Goal: Task Accomplishment & Management: Complete application form

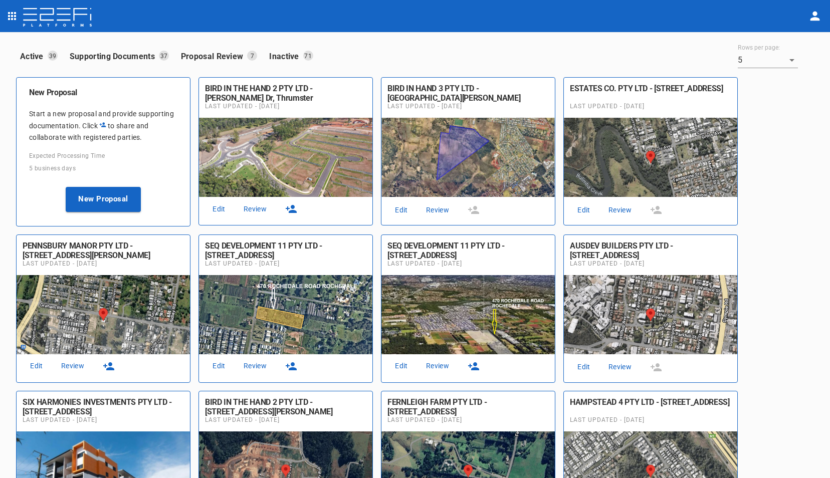
click at [257, 208] on link "Review" at bounding box center [255, 209] width 32 height 14
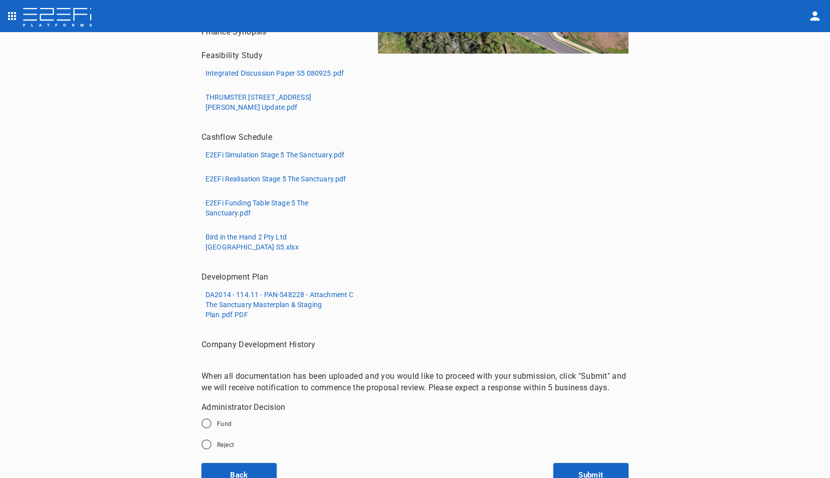
scroll to position [229, 0]
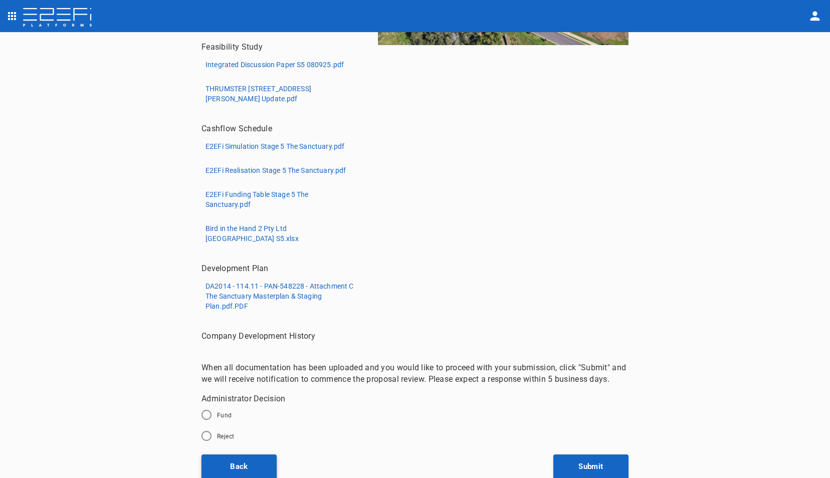
click at [243, 467] on button "Back" at bounding box center [238, 467] width 75 height 25
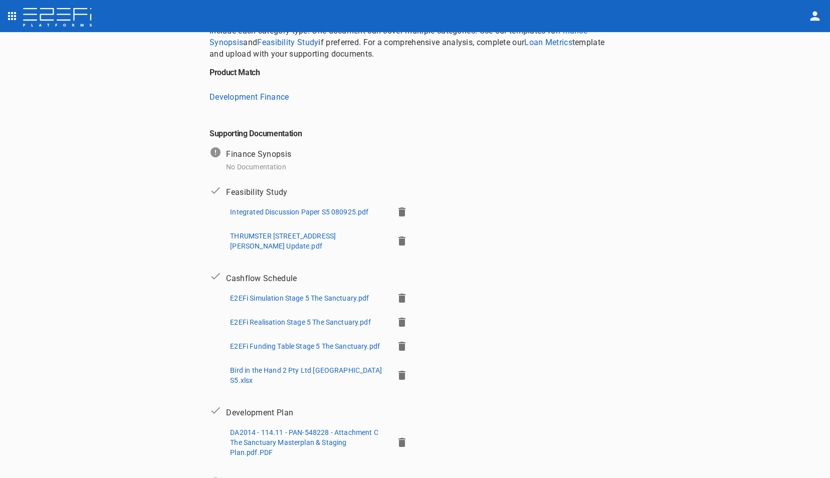
scroll to position [226, 0]
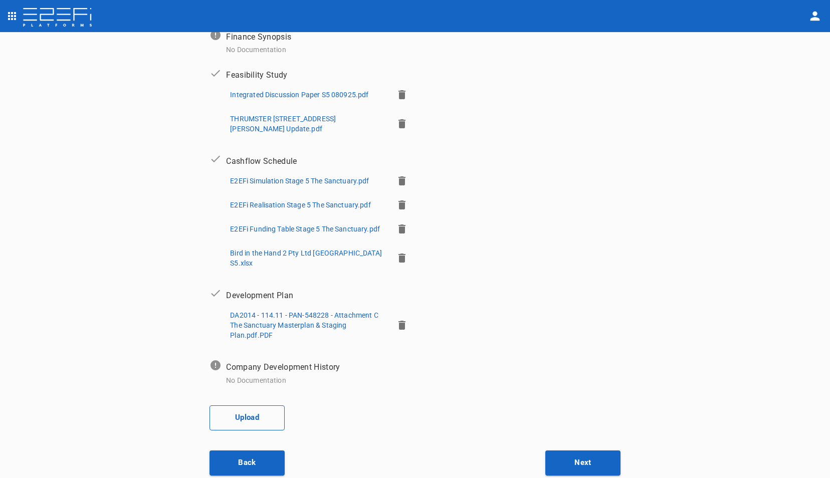
drag, startPoint x: 246, startPoint y: 410, endPoint x: 253, endPoint y: 410, distance: 7.0
click at [253, 410] on button "Upload" at bounding box center [246, 417] width 75 height 25
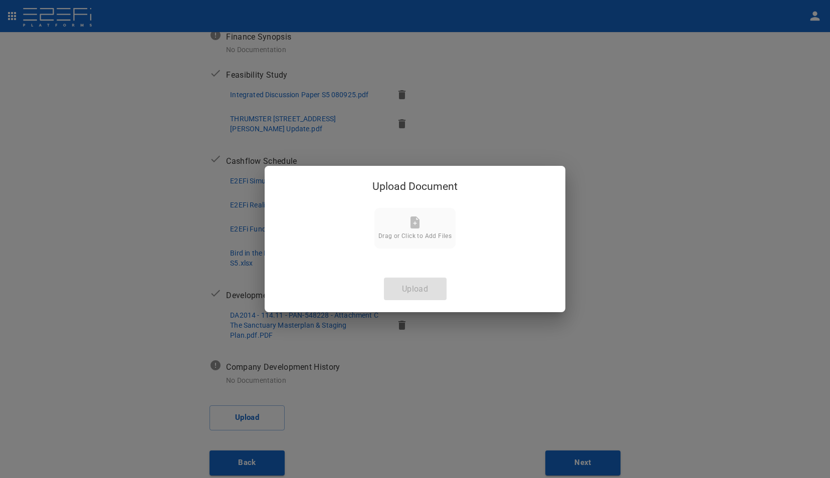
click at [414, 228] on icon at bounding box center [414, 222] width 9 height 12
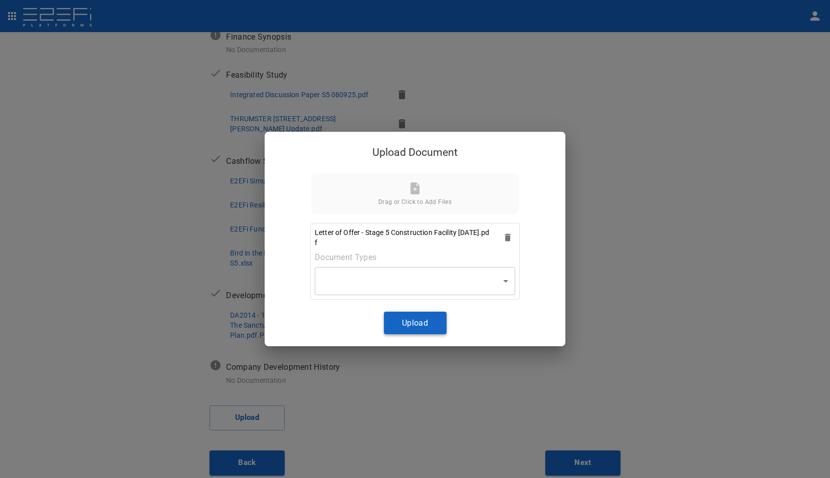
click at [414, 322] on button "Upload" at bounding box center [415, 323] width 63 height 23
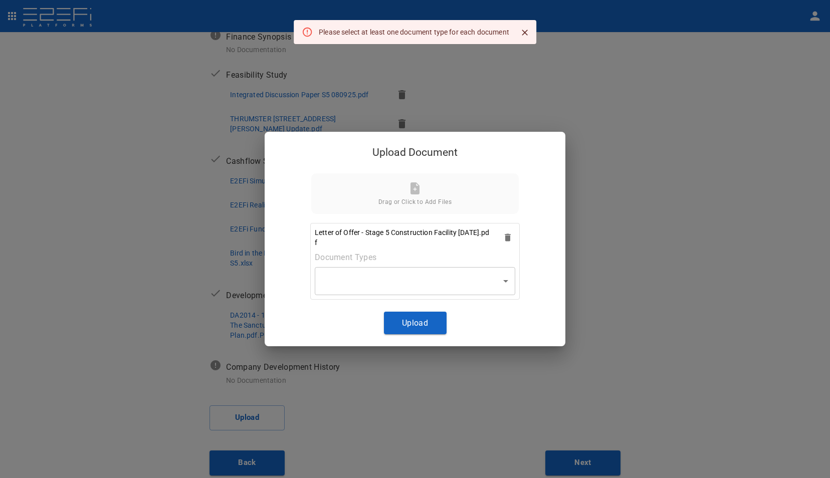
click at [506, 283] on body "Supporting Documents 1 Proposal Overview 2 Product Match 3 Document Submission …" at bounding box center [415, 239] width 830 height 478
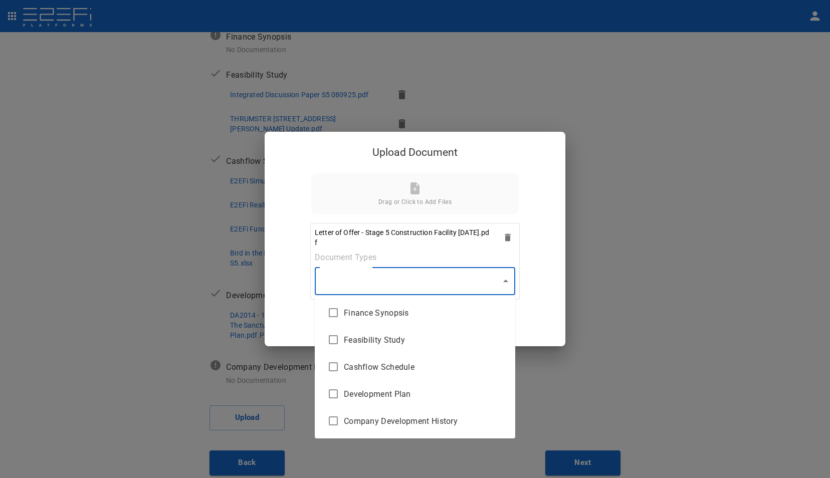
click at [380, 309] on span "Finance Synopsis" at bounding box center [425, 313] width 163 height 12
type input "Finance Synopsis"
checkbox input "true"
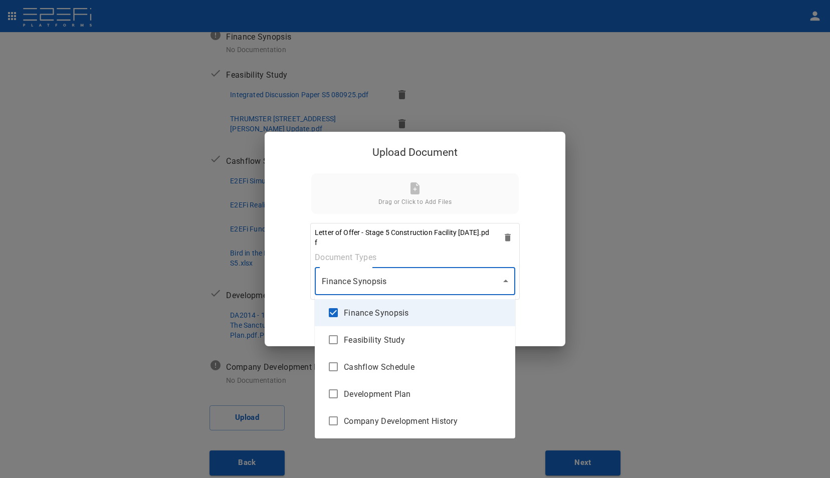
click at [505, 281] on div at bounding box center [415, 239] width 830 height 478
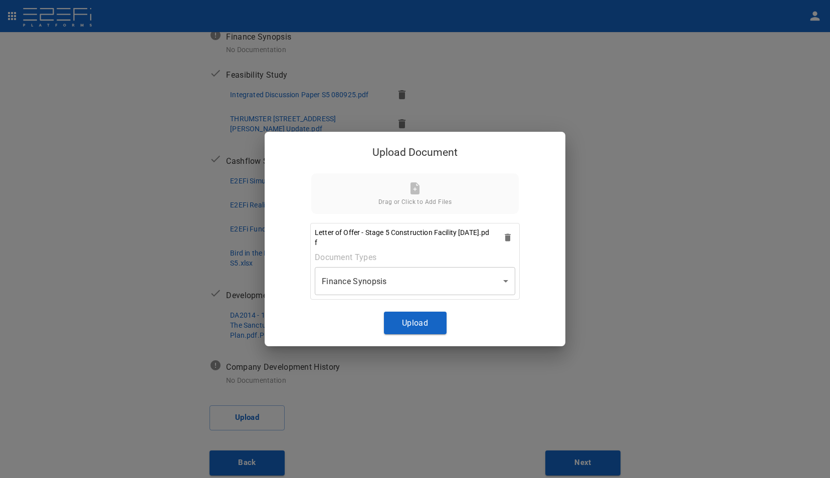
click at [424, 323] on button "Upload" at bounding box center [415, 323] width 63 height 23
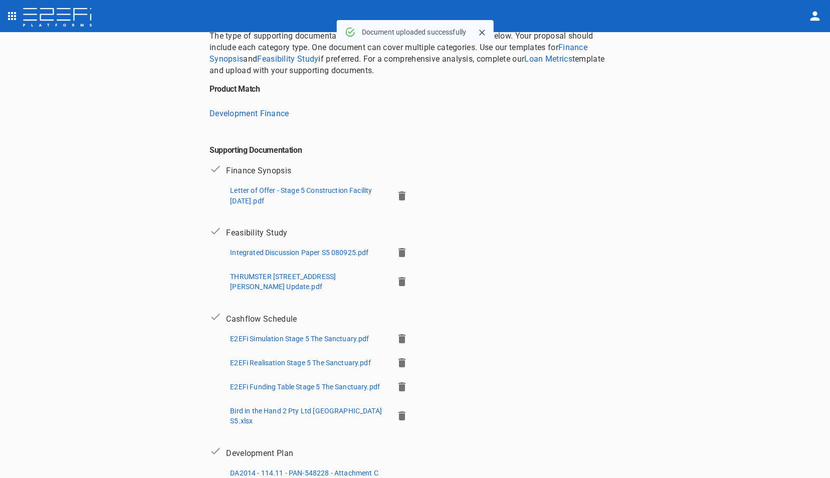
scroll to position [26, 0]
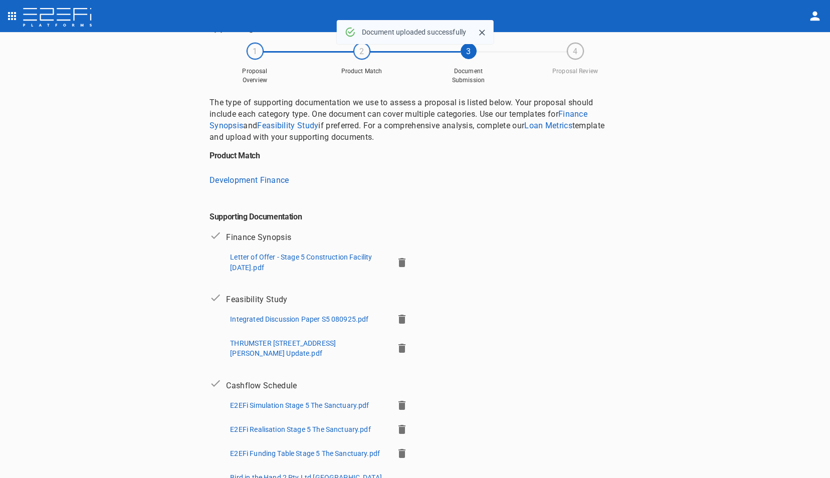
click at [270, 260] on p "Letter of Offer - Stage 5 Construction Facility [DATE].pdf" at bounding box center [307, 262] width 155 height 20
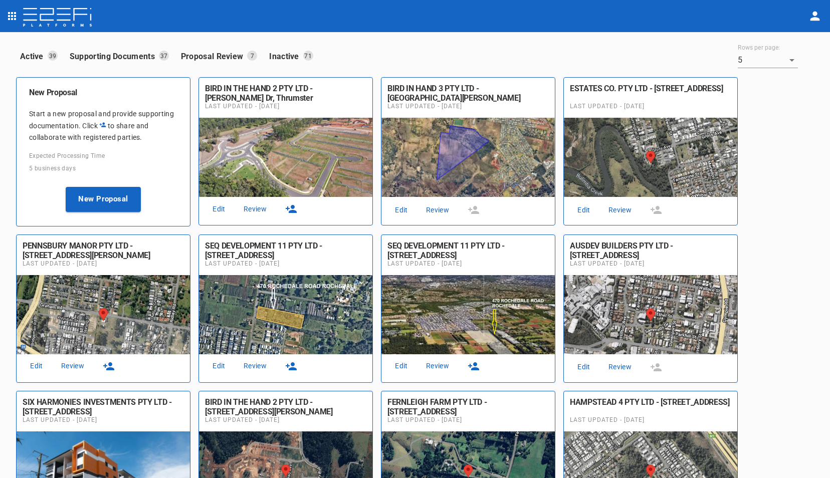
click at [255, 210] on link "Review" at bounding box center [255, 209] width 32 height 14
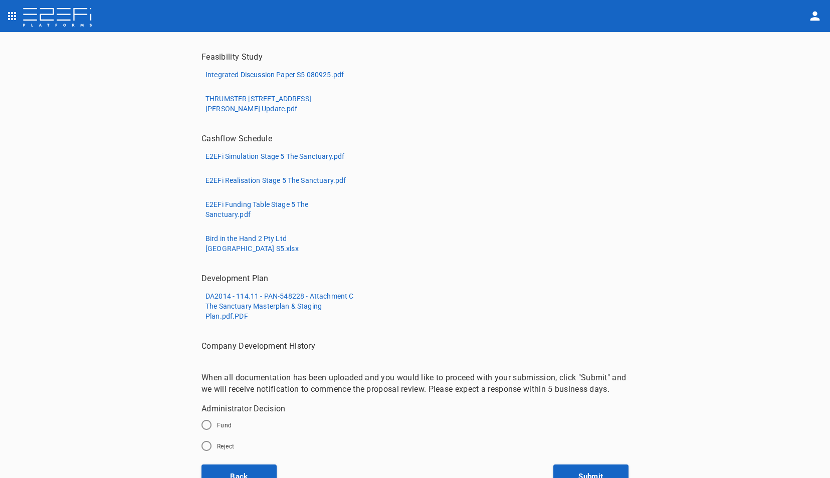
scroll to position [263, 0]
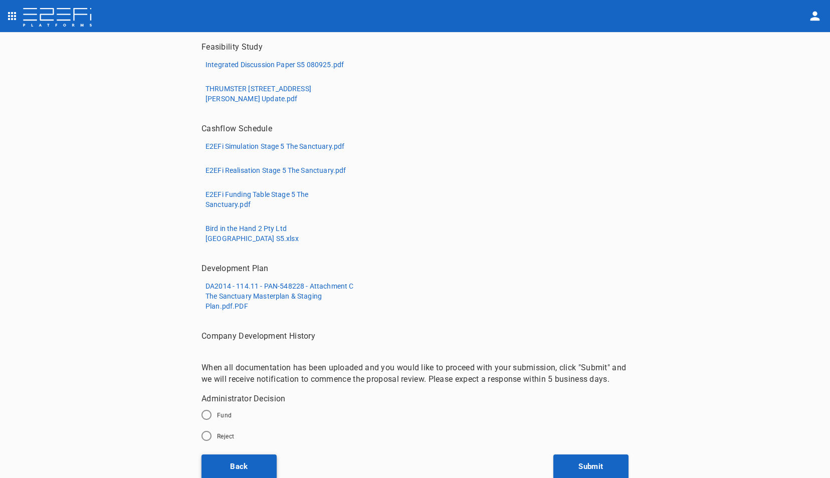
click at [239, 464] on button "Back" at bounding box center [238, 467] width 75 height 25
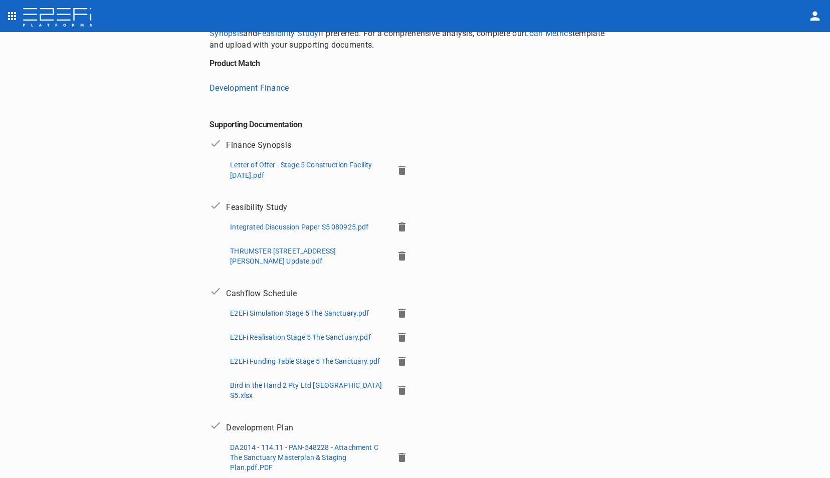
scroll to position [200, 0]
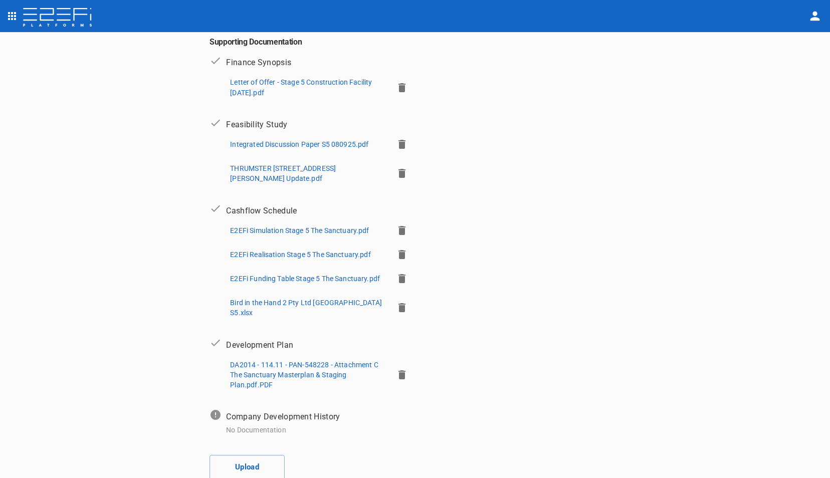
click at [266, 80] on p "Letter of Offer - Stage 5 Construction Facility [DATE].pdf" at bounding box center [307, 87] width 155 height 20
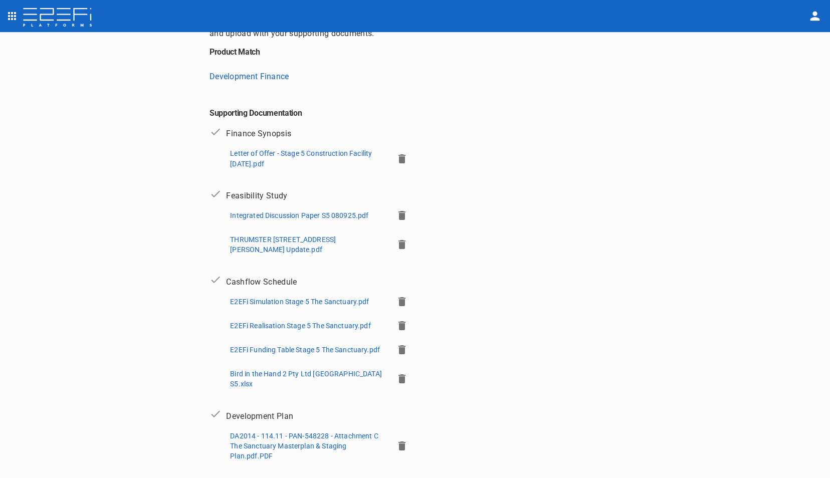
scroll to position [250, 0]
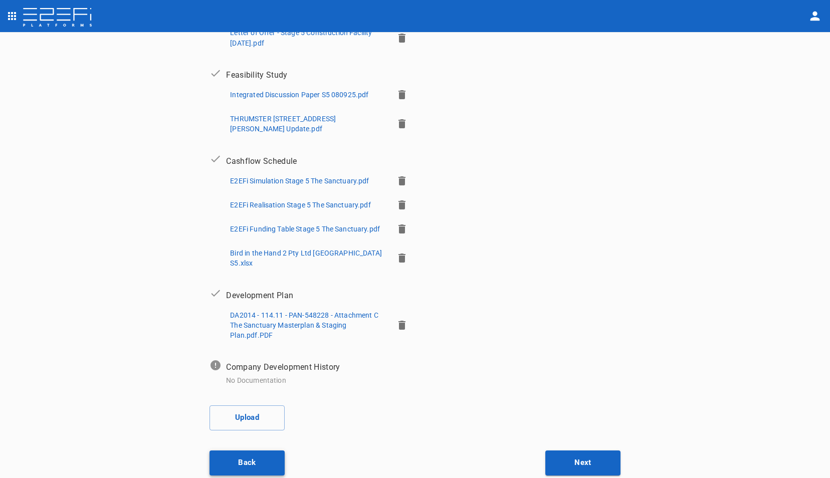
click at [249, 452] on button "Back" at bounding box center [246, 463] width 75 height 25
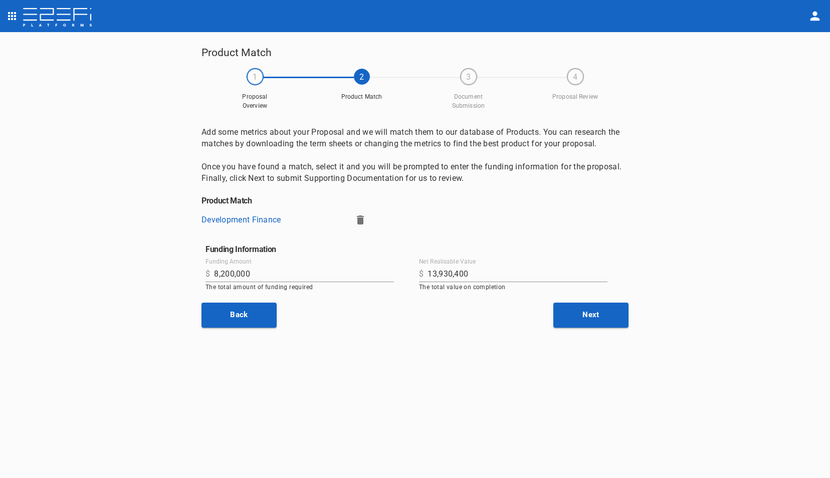
click at [478, 276] on input "13,930,400" at bounding box center [517, 274] width 180 height 16
type input "13,981,500"
click at [593, 317] on button "Next" at bounding box center [590, 315] width 75 height 25
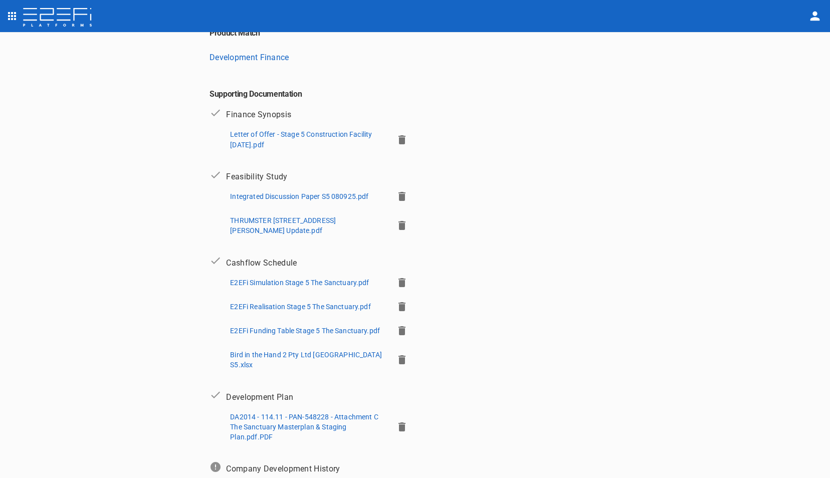
scroll to position [250, 0]
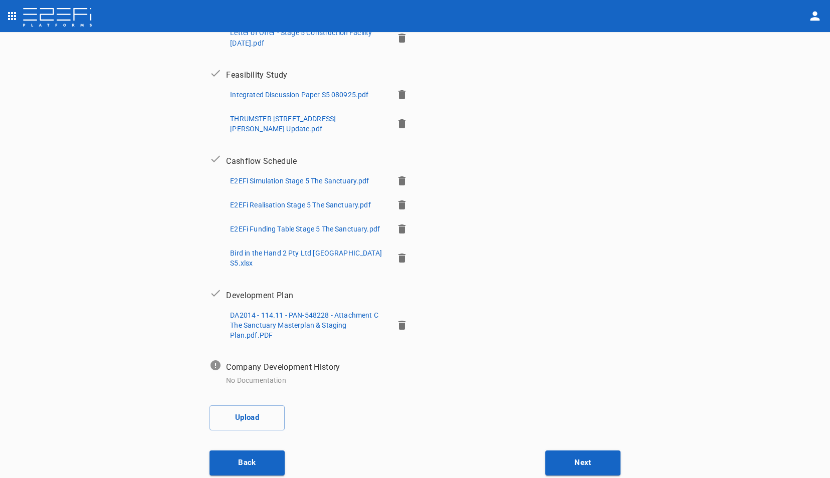
click at [274, 313] on p "DA2014 - 114.11 - PAN-548228 - Attachment C The Sanctuary Masterplan & Staging …" at bounding box center [307, 325] width 155 height 30
